Goal: Task Accomplishment & Management: Complete application form

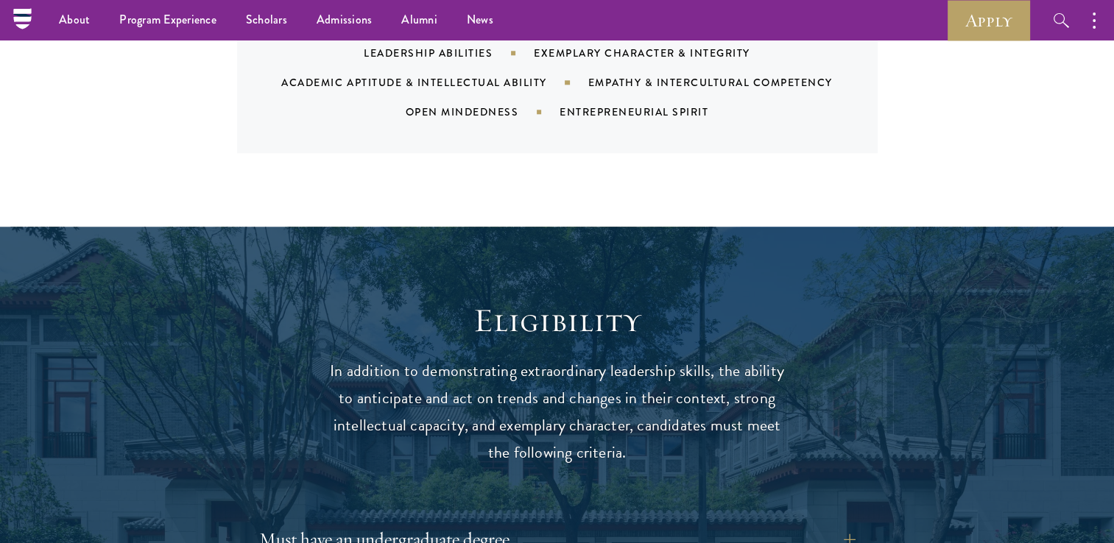
drag, startPoint x: 327, startPoint y: 267, endPoint x: 333, endPoint y: 55, distance: 212.1
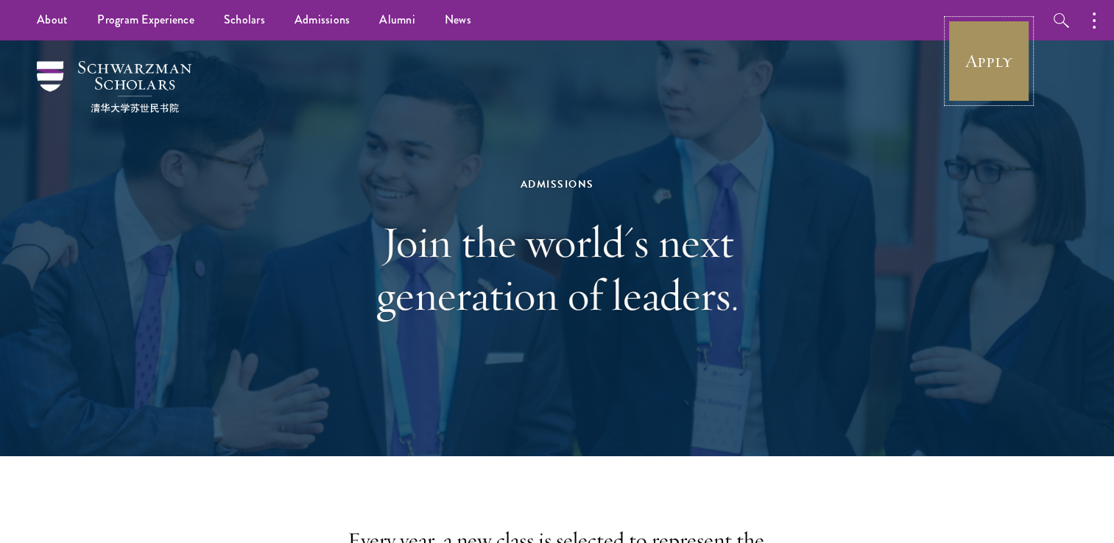
click at [970, 67] on link "Apply" at bounding box center [988, 61] width 82 height 82
